Goal: Transaction & Acquisition: Purchase product/service

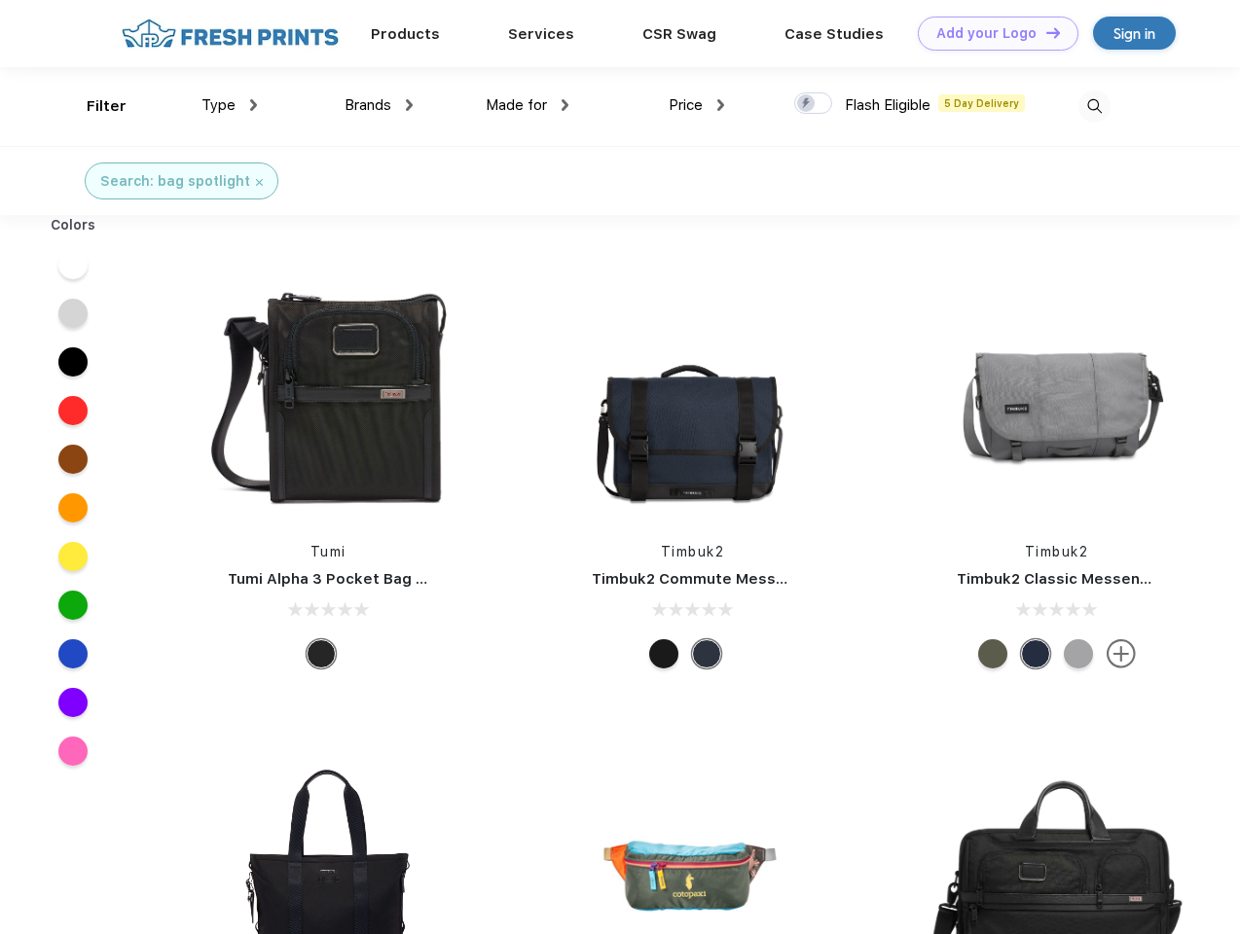
scroll to position [1, 0]
click at [991, 33] on link "Add your Logo Design Tool" at bounding box center [998, 34] width 161 height 34
click at [0, 0] on div "Design Tool" at bounding box center [0, 0] width 0 height 0
click at [1044, 32] on link "Add your Logo Design Tool" at bounding box center [998, 34] width 161 height 34
click at [93, 106] on div "Filter" at bounding box center [107, 106] width 40 height 22
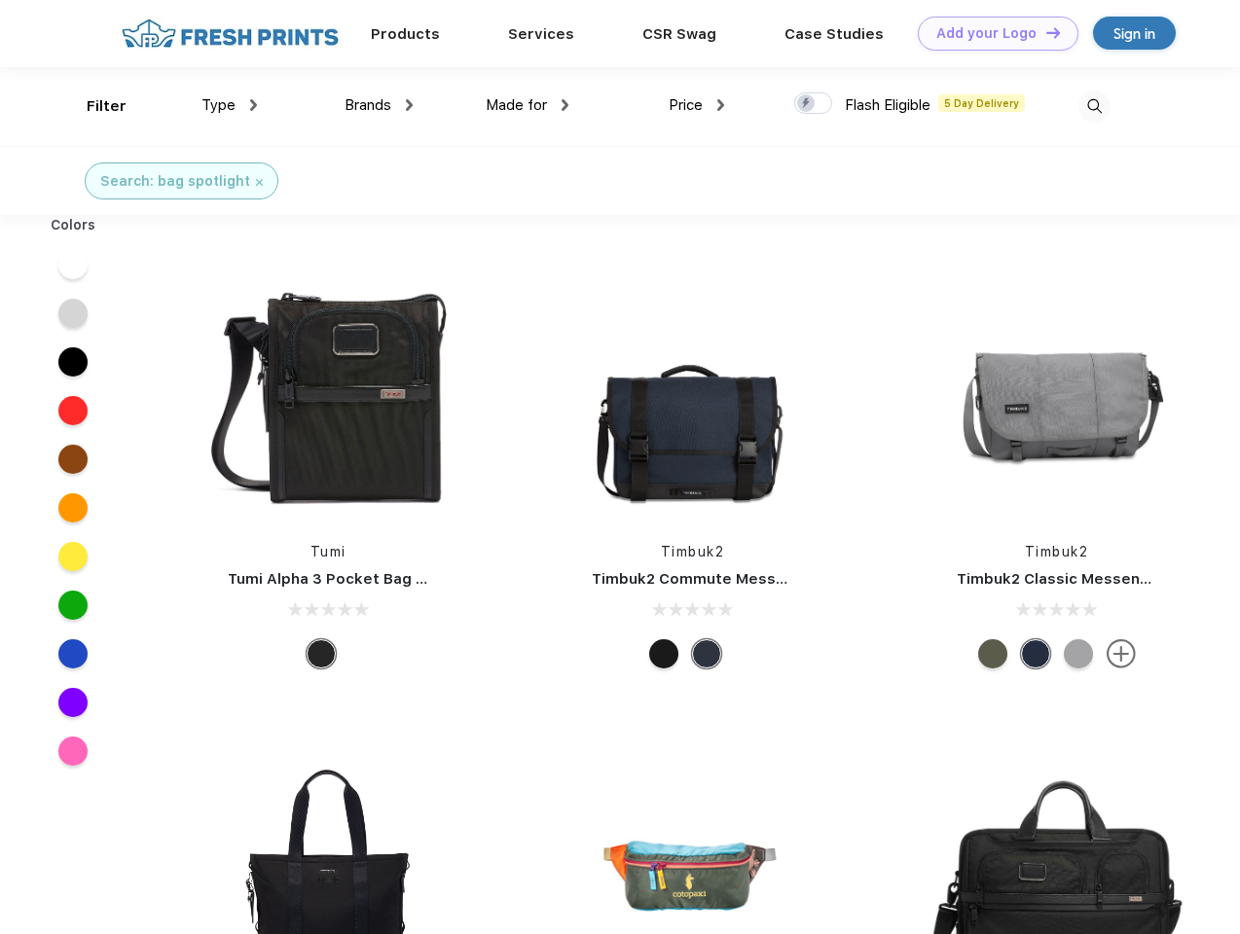
click at [230, 105] on span "Type" at bounding box center [218, 105] width 34 height 18
click at [379, 105] on span "Brands" at bounding box center [367, 105] width 47 height 18
click at [527, 105] on span "Made for" at bounding box center [516, 105] width 61 height 18
click at [697, 105] on span "Price" at bounding box center [686, 105] width 34 height 18
click at [814, 104] on div at bounding box center [813, 102] width 38 height 21
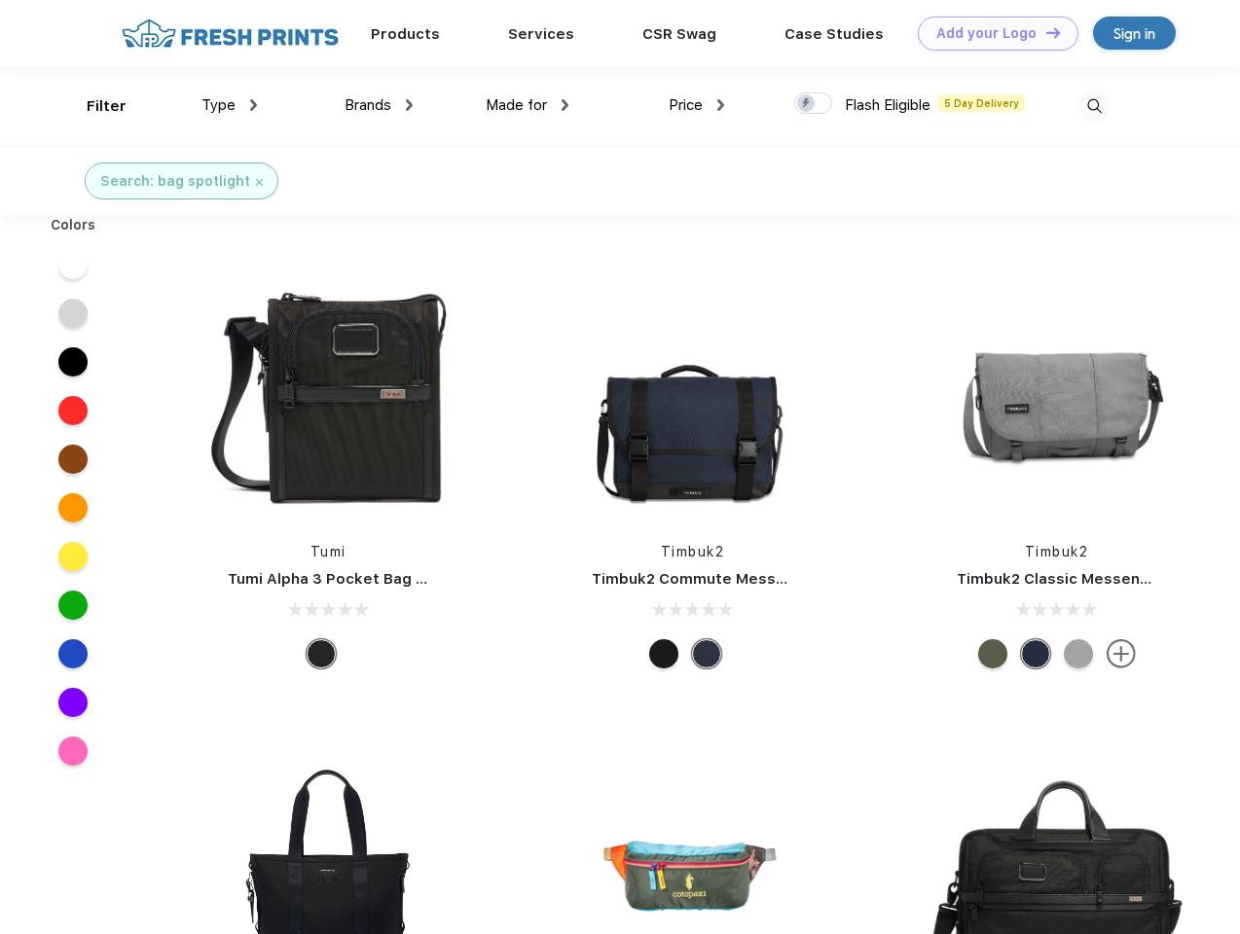
click at [807, 104] on input "checkbox" at bounding box center [800, 97] width 13 height 13
click at [1094, 106] on img at bounding box center [1094, 106] width 32 height 32
